Goal: Transaction & Acquisition: Book appointment/travel/reservation

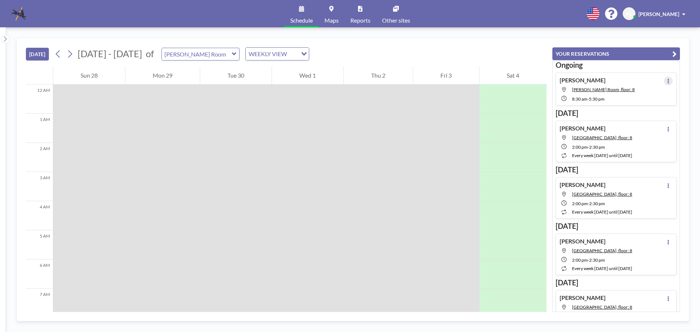
click at [667, 79] on icon at bounding box center [668, 81] width 3 height 5
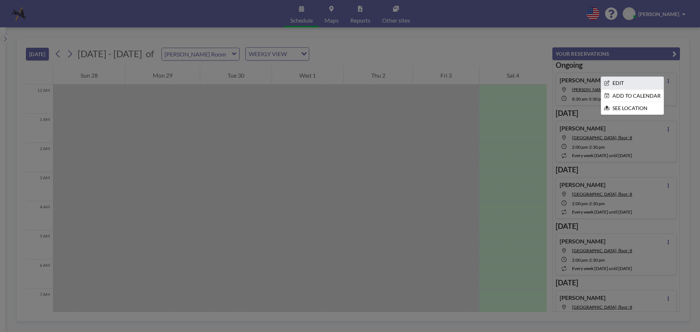
click at [610, 82] on li "EDIT" at bounding box center [632, 83] width 62 height 12
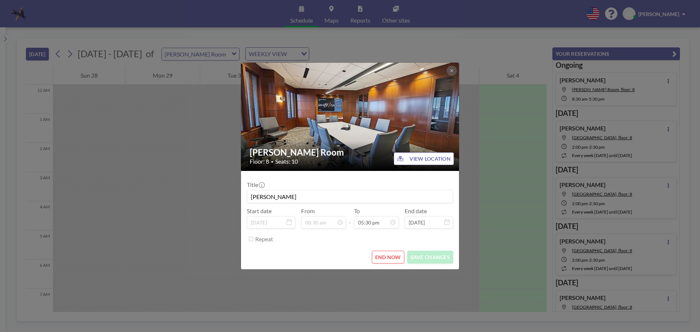
click at [388, 255] on button "END NOW" at bounding box center [388, 257] width 32 height 13
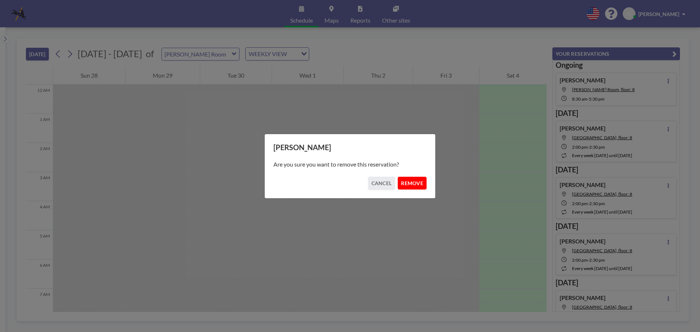
click at [412, 183] on button "REMOVE" at bounding box center [412, 183] width 29 height 13
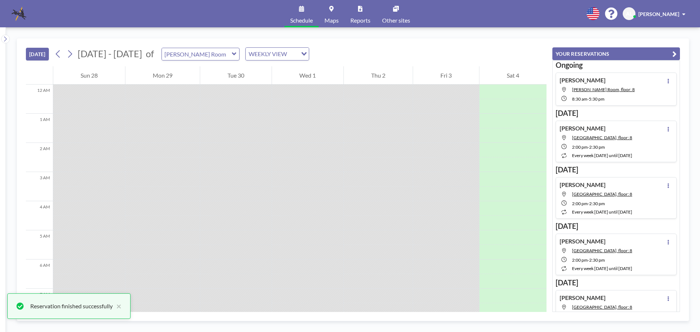
click at [34, 48] on button "[DATE]" at bounding box center [37, 54] width 23 height 13
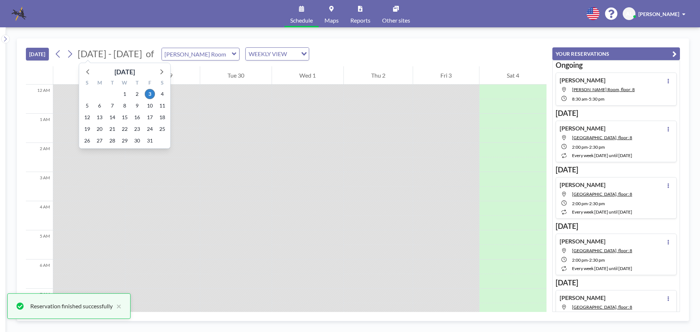
click at [108, 54] on span "[DATE] - [DATE]" at bounding box center [110, 53] width 65 height 11
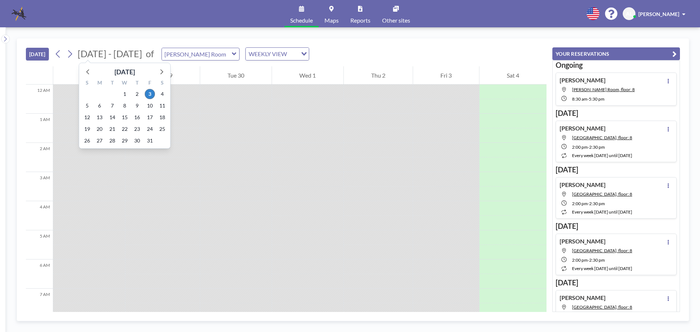
click at [93, 53] on span "[DATE] - [DATE]" at bounding box center [110, 53] width 65 height 11
click at [160, 73] on icon at bounding box center [160, 71] width 9 height 9
click at [149, 105] on span "7" at bounding box center [150, 106] width 10 height 10
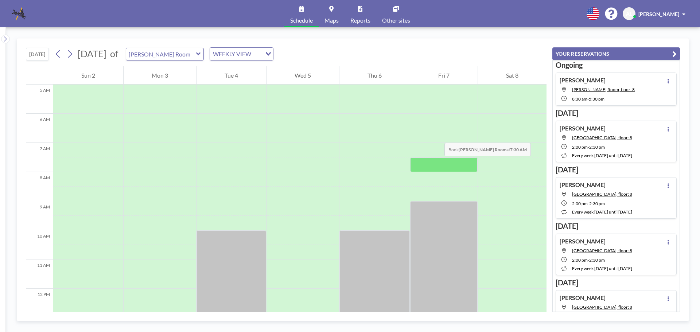
scroll to position [182, 0]
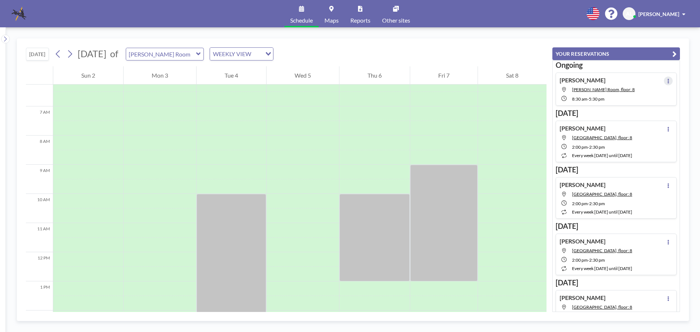
click at [668, 81] on icon at bounding box center [668, 81] width 1 height 5
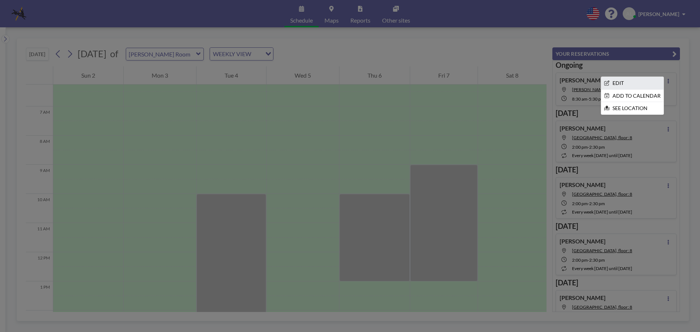
click at [609, 81] on li "EDIT" at bounding box center [632, 83] width 62 height 12
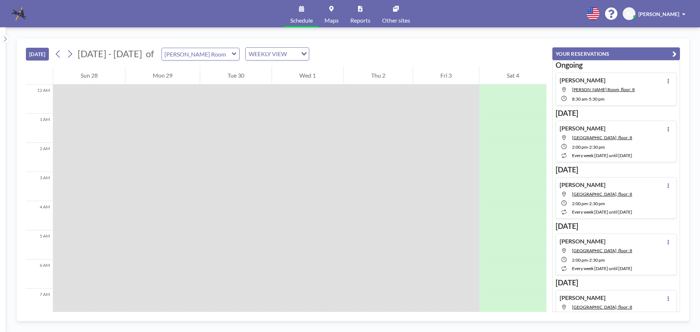
scroll to position [146, 0]
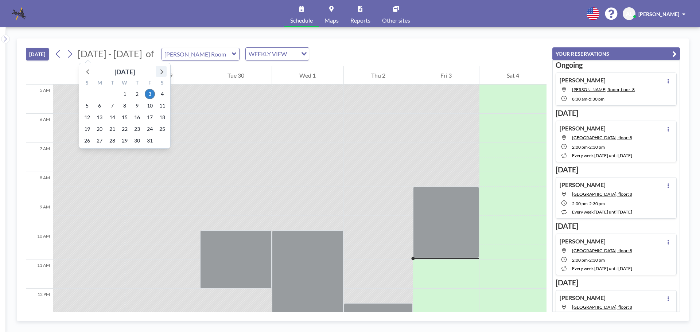
click at [161, 70] on icon at bounding box center [161, 71] width 3 height 5
click at [150, 104] on span "7" at bounding box center [150, 106] width 10 height 10
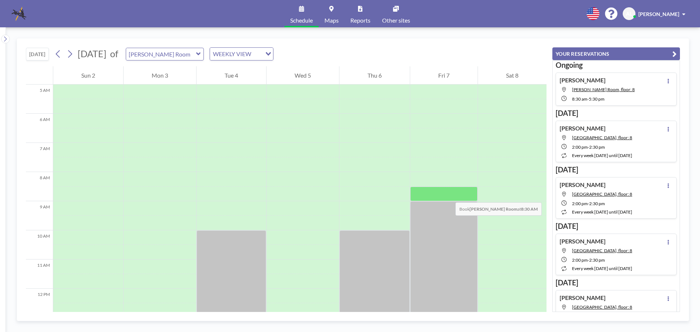
scroll to position [292, 0]
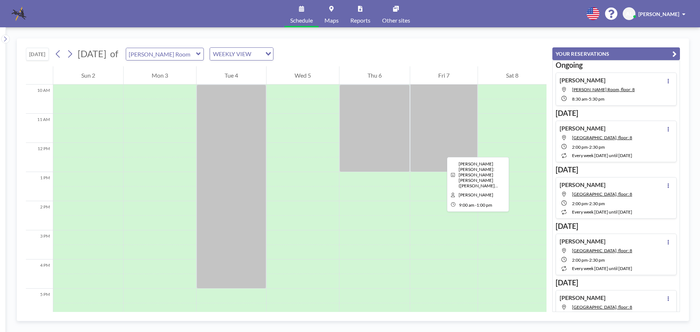
click at [441, 151] on div at bounding box center [443, 113] width 67 height 117
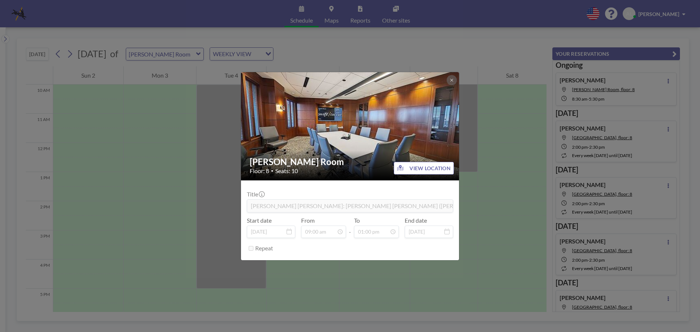
click at [615, 88] on div "[PERSON_NAME] Room Floor: 8 • Seats: 10 VIEW LOCATION Title [PERSON_NAME] [PERS…" at bounding box center [350, 166] width 700 height 332
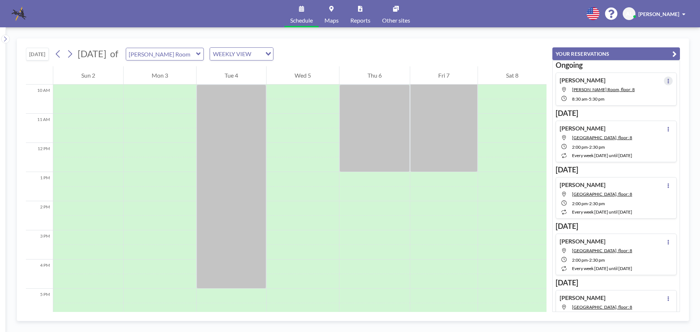
click at [667, 79] on icon at bounding box center [668, 81] width 3 height 5
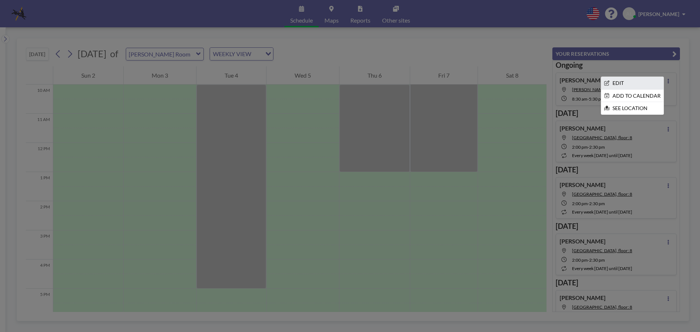
click at [604, 81] on icon at bounding box center [606, 83] width 5 height 5
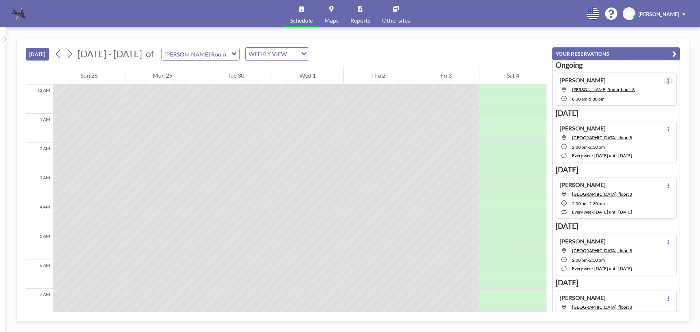
click at [667, 83] on icon at bounding box center [668, 81] width 3 height 5
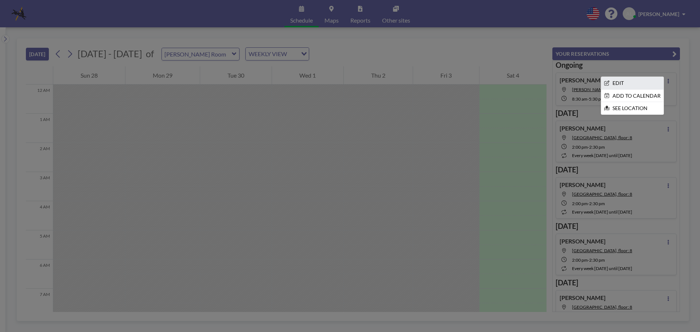
click at [612, 78] on li "EDIT" at bounding box center [632, 83] width 62 height 12
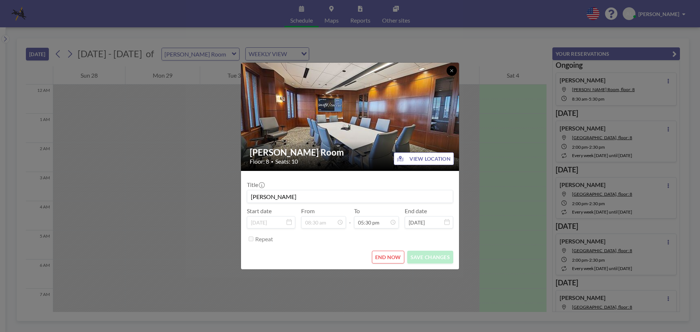
click at [449, 68] on button at bounding box center [452, 71] width 10 height 10
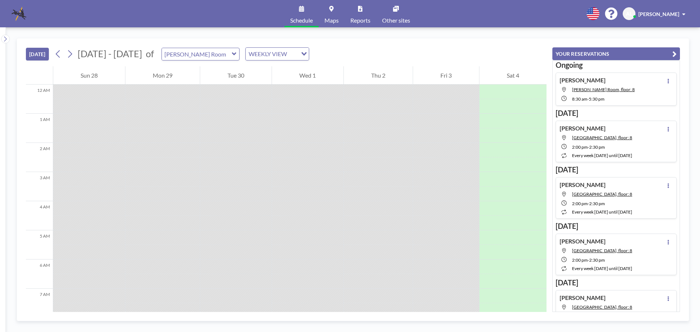
click at [44, 54] on button "[DATE]" at bounding box center [37, 54] width 23 height 13
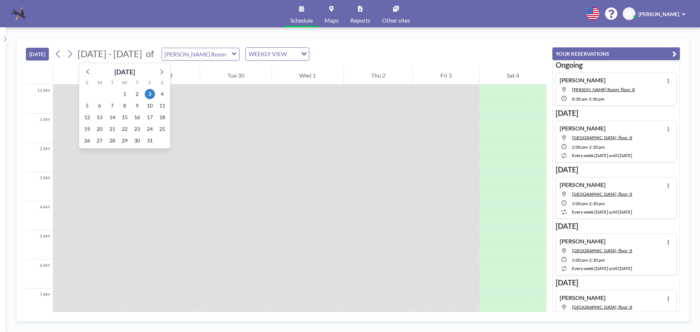
click at [108, 56] on span "[DATE] - [DATE]" at bounding box center [110, 53] width 65 height 11
click at [160, 71] on icon at bounding box center [160, 71] width 9 height 9
click at [151, 104] on span "7" at bounding box center [150, 106] width 10 height 10
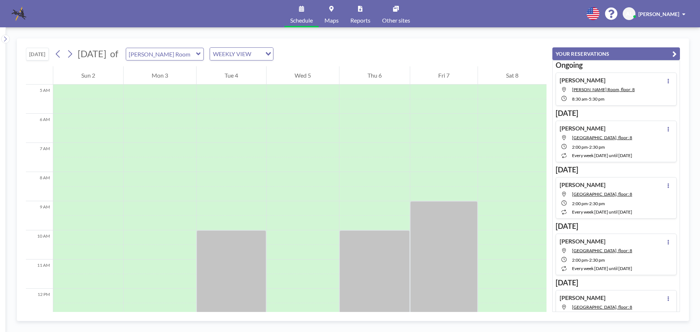
scroll to position [292, 0]
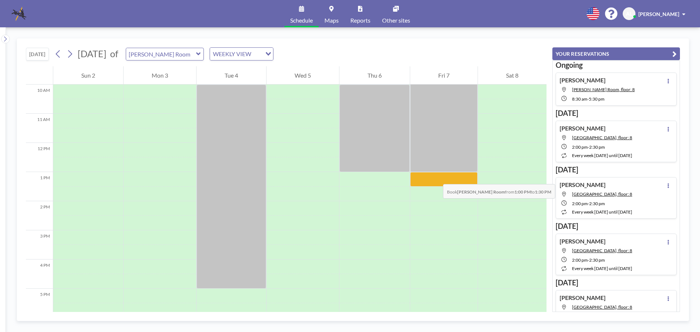
click at [436, 177] on div at bounding box center [443, 179] width 67 height 15
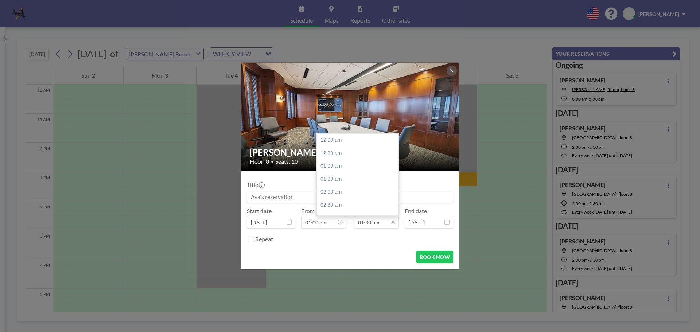
scroll to position [350, 0]
click at [383, 225] on input "01:30 pm" at bounding box center [376, 222] width 45 height 12
click at [335, 169] on div "05:30 pm" at bounding box center [359, 171] width 85 height 13
type input "05:30 pm"
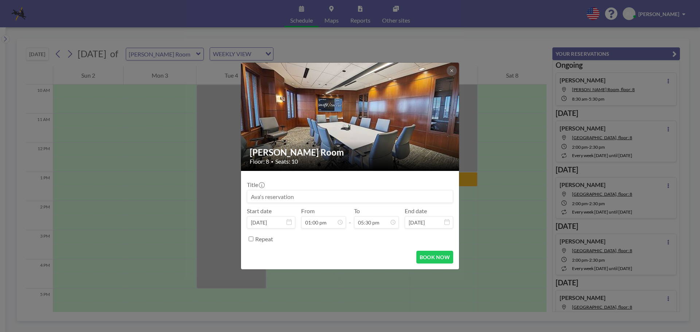
drag, startPoint x: 298, startPoint y: 197, endPoint x: 241, endPoint y: 189, distance: 58.2
click at [241, 189] on div "[PERSON_NAME] Room Floor: 8 • Seats: 10 Title Start date [DATE] From 01:00 pm -…" at bounding box center [350, 165] width 219 height 207
type input "[PERSON_NAME] [PERSON_NAME]: [PERSON_NAME] [PERSON_NAME] ([PERSON_NAME])"
click at [434, 250] on form "Title [PERSON_NAME] [PERSON_NAME]: [PERSON_NAME] [PERSON_NAME] ([PERSON_NAME]) …" at bounding box center [350, 220] width 218 height 98
click at [418, 255] on button "BOOK NOW" at bounding box center [434, 257] width 37 height 13
